Goal: Navigation & Orientation: Find specific page/section

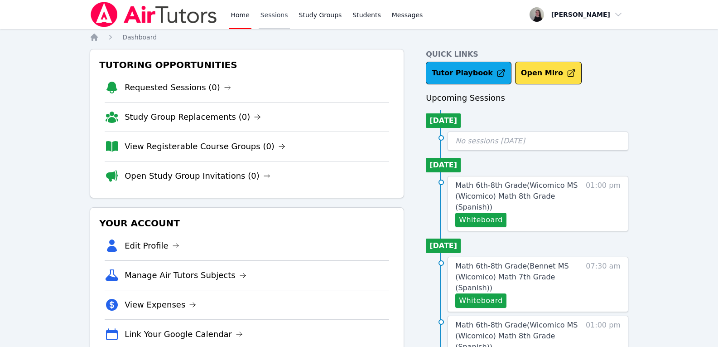
click at [273, 15] on link "Sessions" at bounding box center [274, 14] width 31 height 29
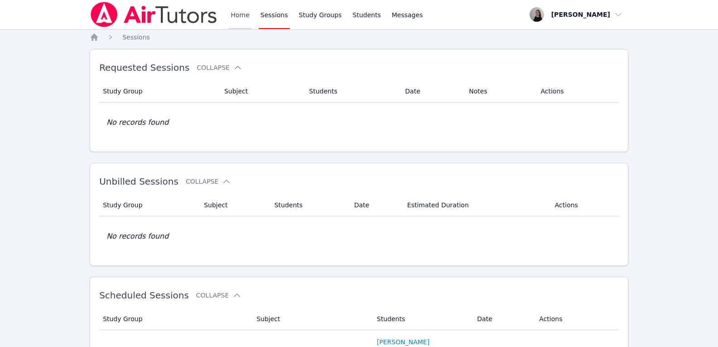
click at [241, 17] on link "Home" at bounding box center [240, 14] width 22 height 29
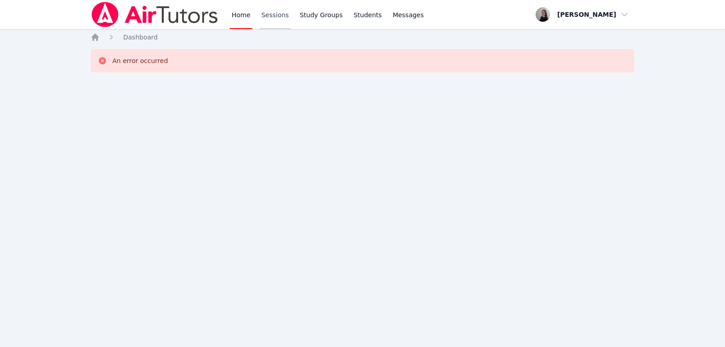
click at [263, 15] on link "Sessions" at bounding box center [275, 14] width 31 height 29
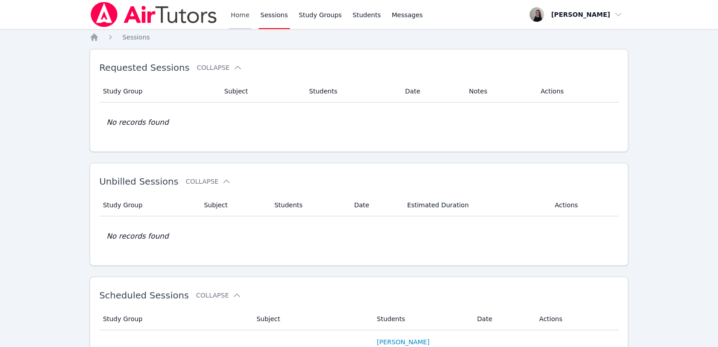
click at [235, 15] on link "Home" at bounding box center [240, 14] width 22 height 29
